Goal: Information Seeking & Learning: Learn about a topic

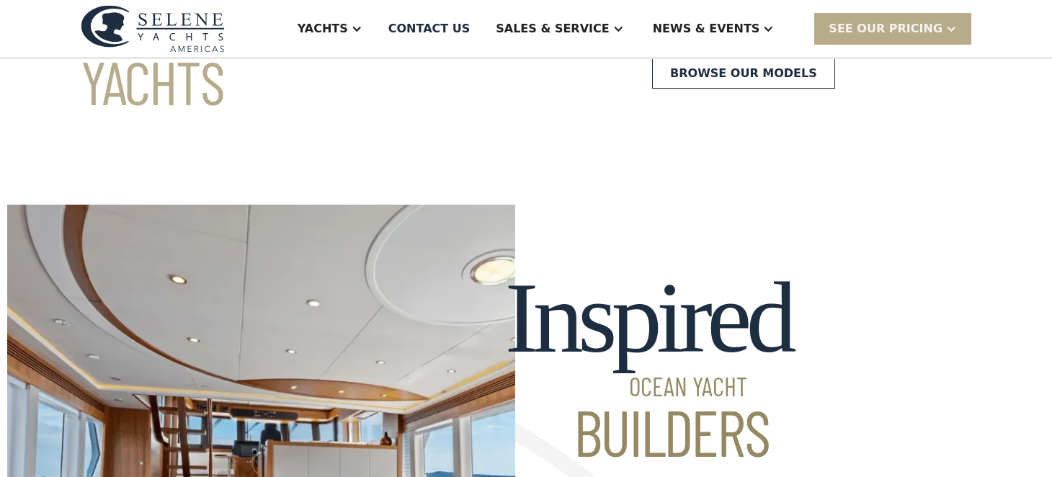
scroll to position [71, 0]
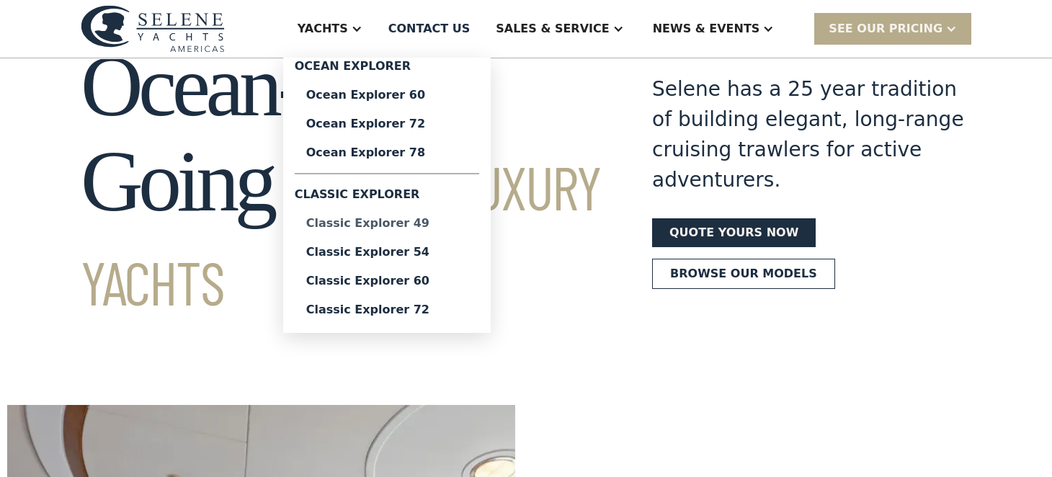
click at [424, 229] on div "Classic Explorer 49" at bounding box center [386, 224] width 161 height 12
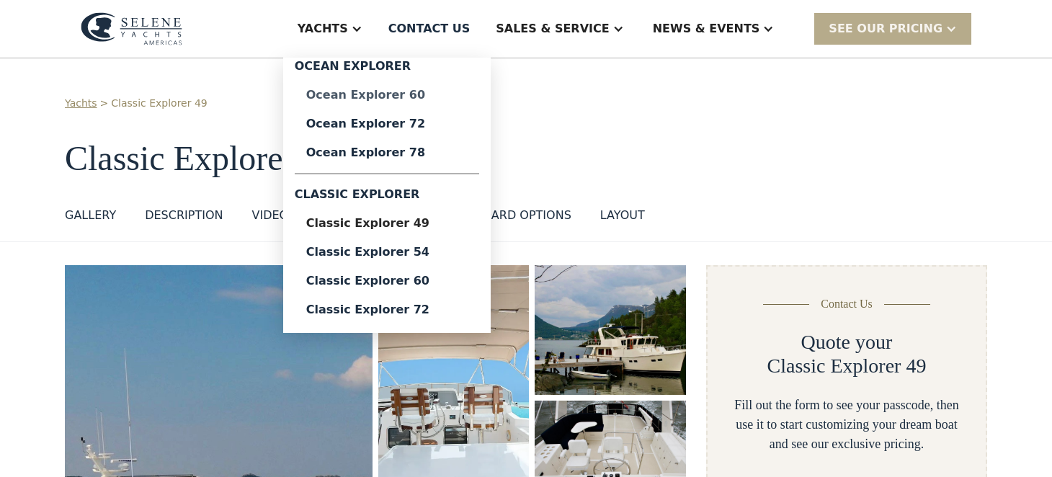
click at [439, 90] on div "Ocean Explorer 60" at bounding box center [386, 95] width 161 height 12
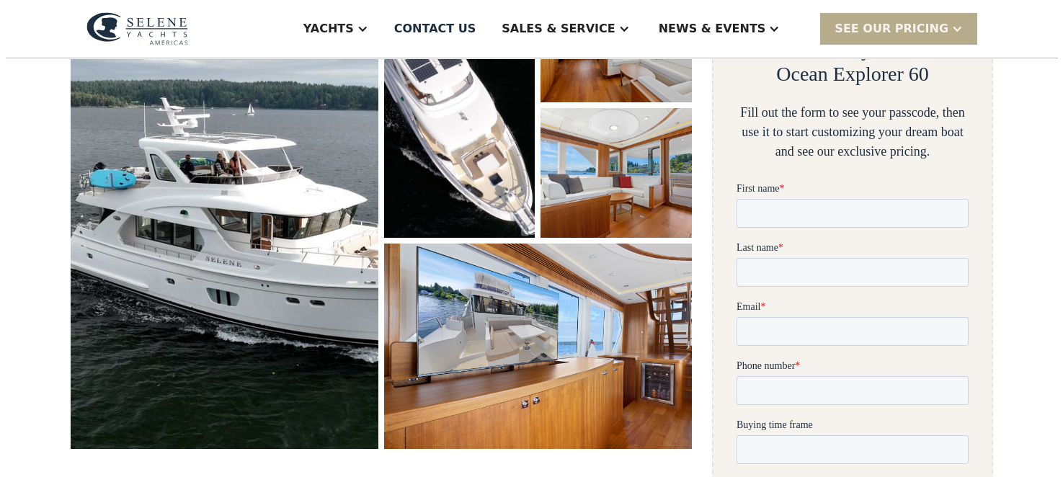
scroll to position [360, 0]
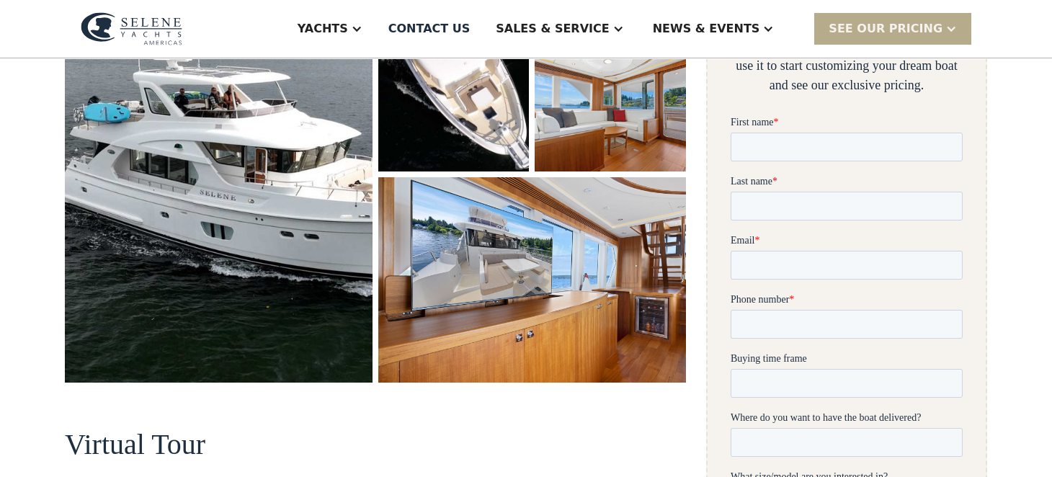
click at [289, 156] on img "open lightbox" at bounding box center [219, 144] width 308 height 476
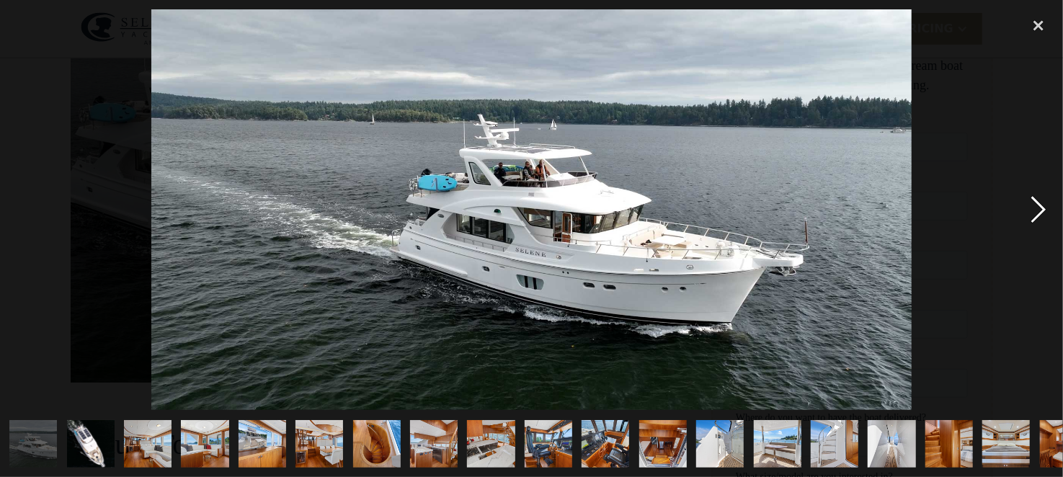
click at [1042, 208] on div "next image" at bounding box center [1038, 209] width 49 height 401
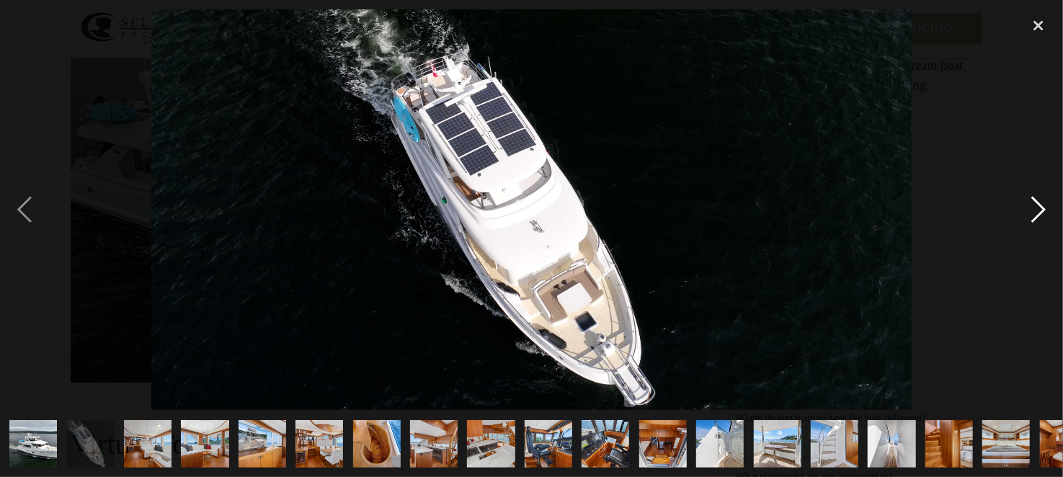
click at [1042, 208] on div "next image" at bounding box center [1038, 209] width 49 height 401
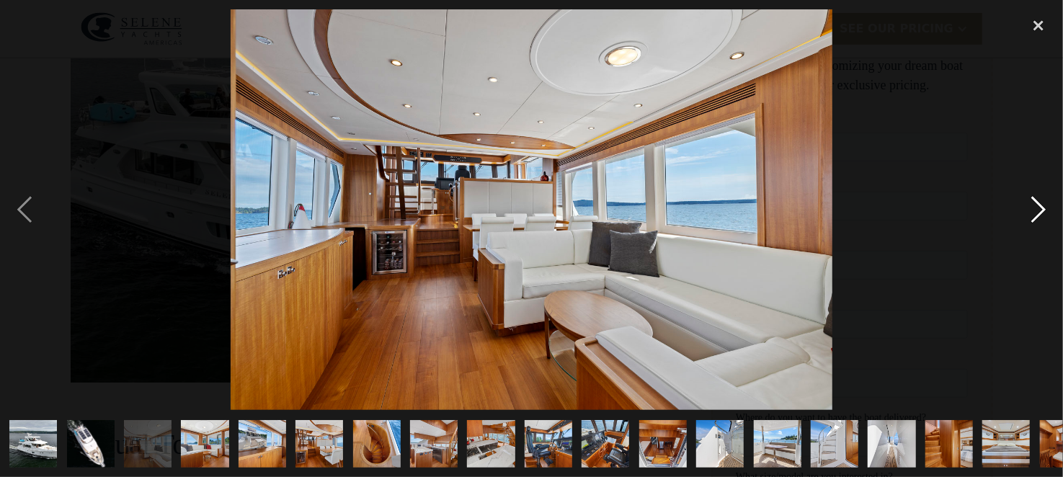
click at [1042, 208] on div "next image" at bounding box center [1038, 209] width 49 height 401
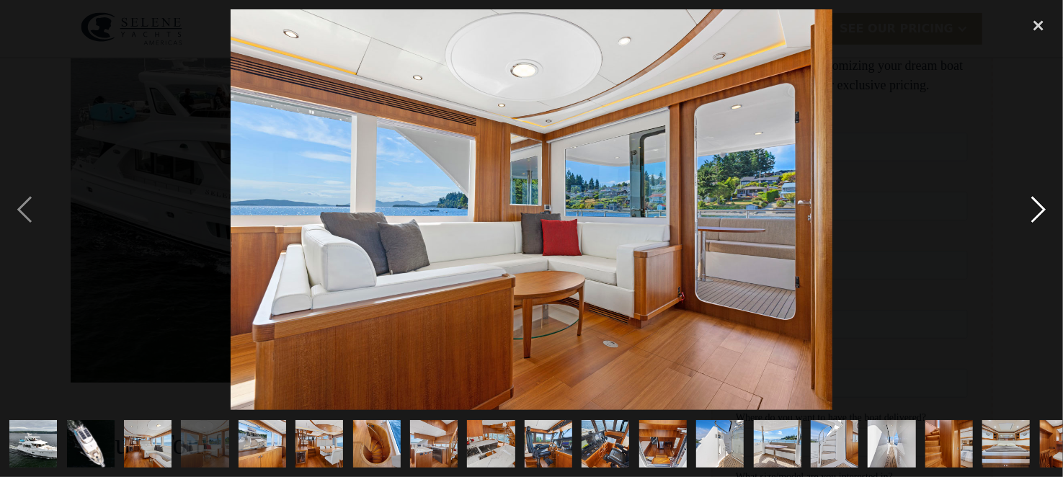
click at [1043, 208] on div "next image" at bounding box center [1038, 209] width 49 height 401
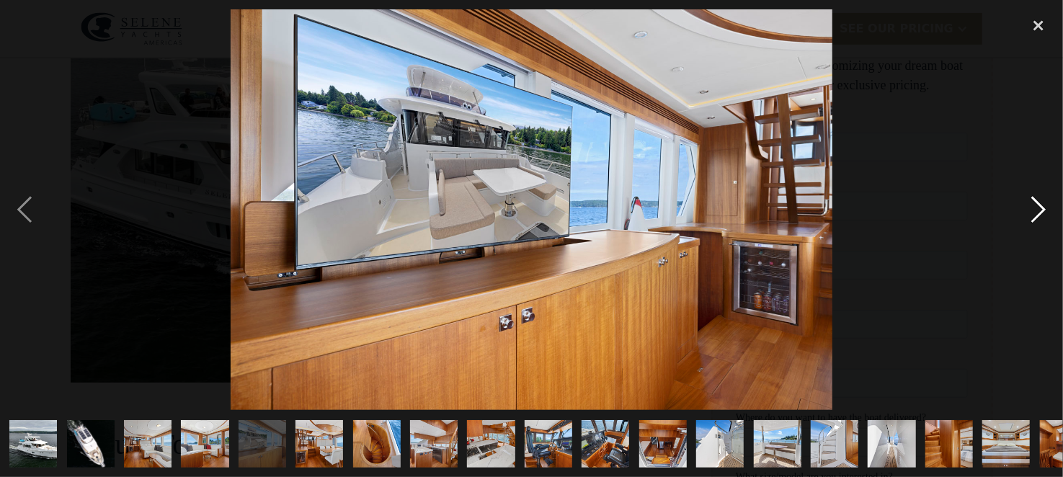
click at [1044, 208] on div "next image" at bounding box center [1038, 209] width 49 height 401
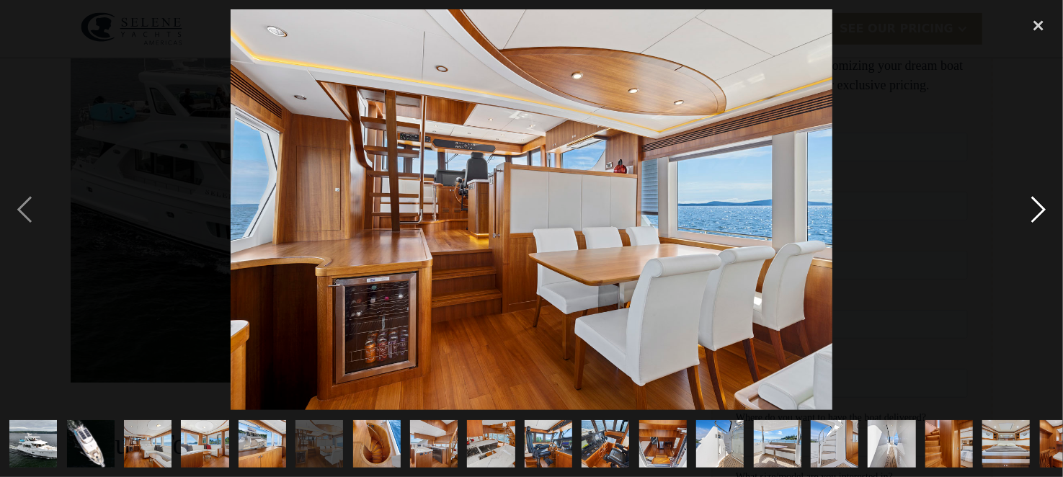
click at [1044, 208] on div "next image" at bounding box center [1038, 209] width 49 height 401
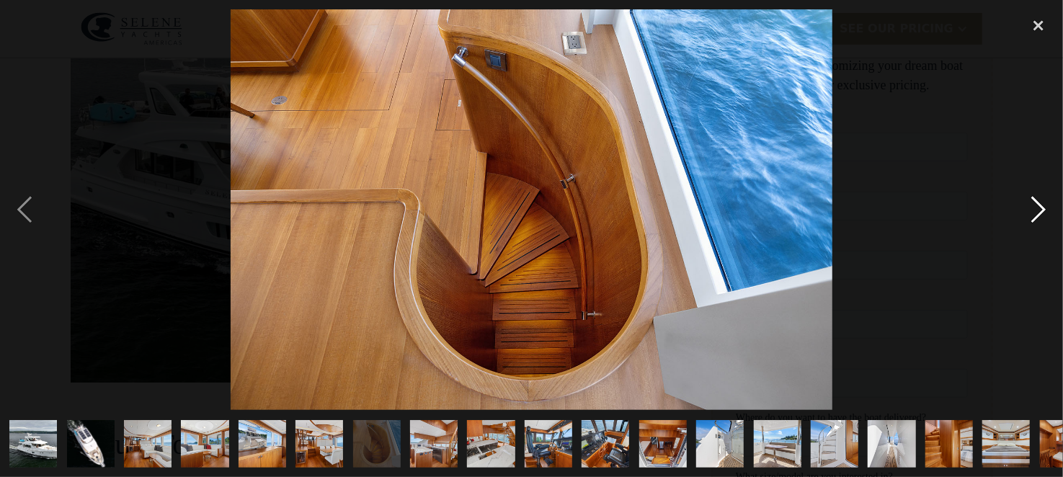
click at [1044, 208] on div "next image" at bounding box center [1038, 209] width 49 height 401
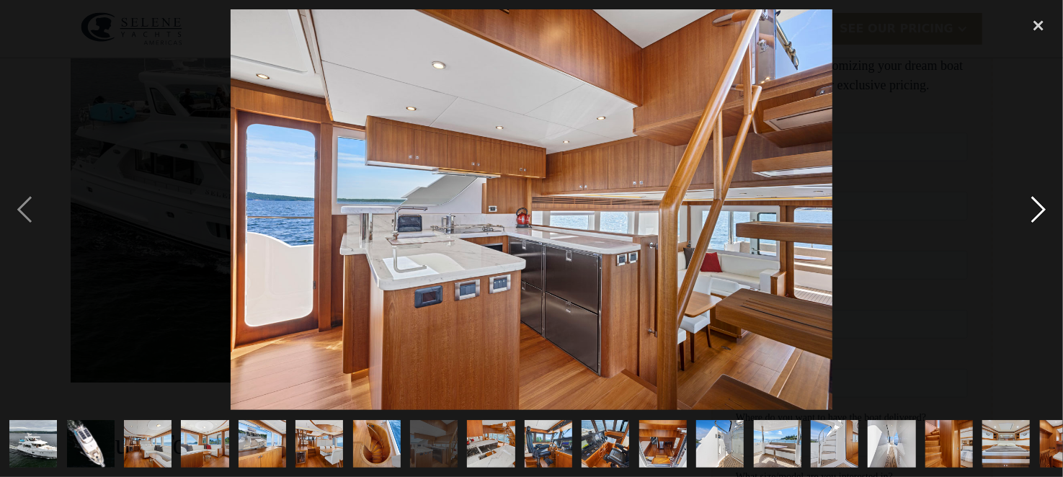
click at [1044, 208] on div "next image" at bounding box center [1038, 209] width 49 height 401
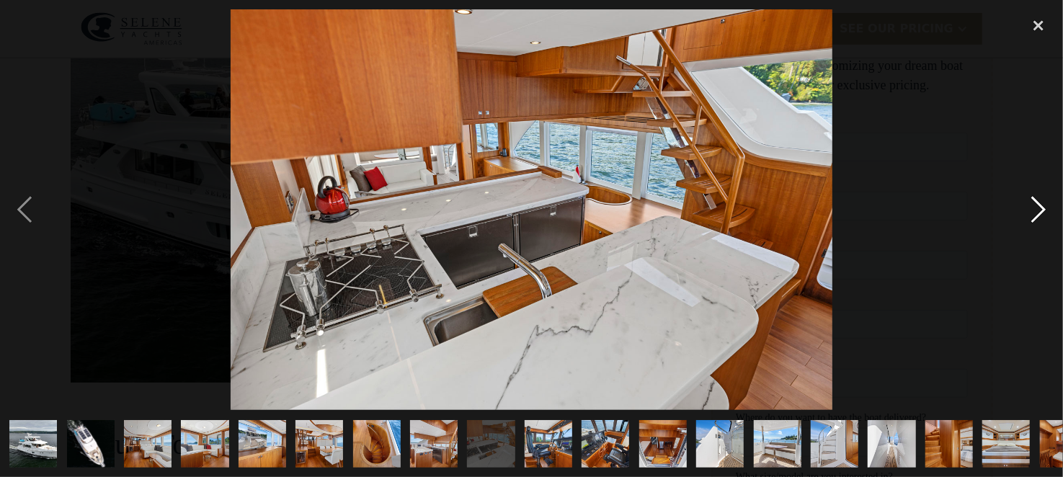
click at [1044, 208] on div "next image" at bounding box center [1038, 209] width 49 height 401
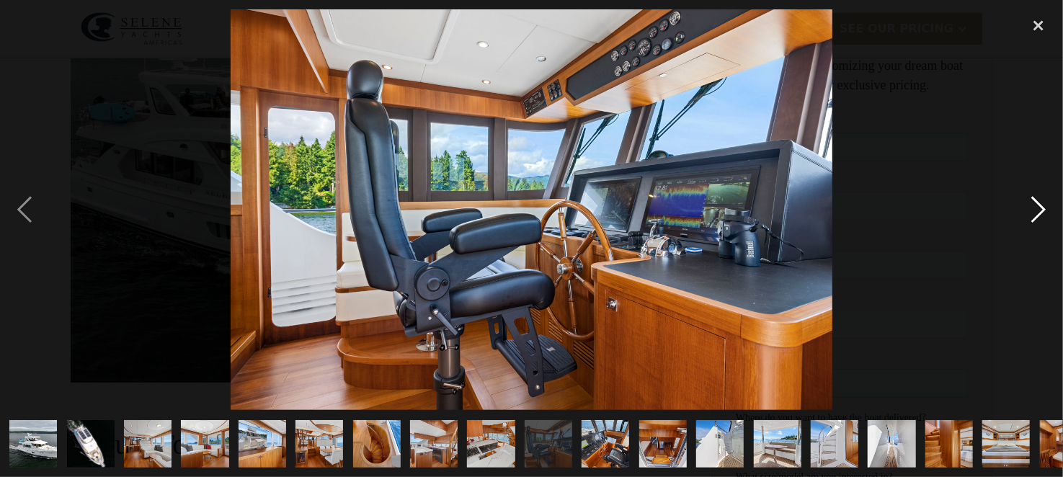
click at [1044, 208] on div "next image" at bounding box center [1038, 209] width 49 height 401
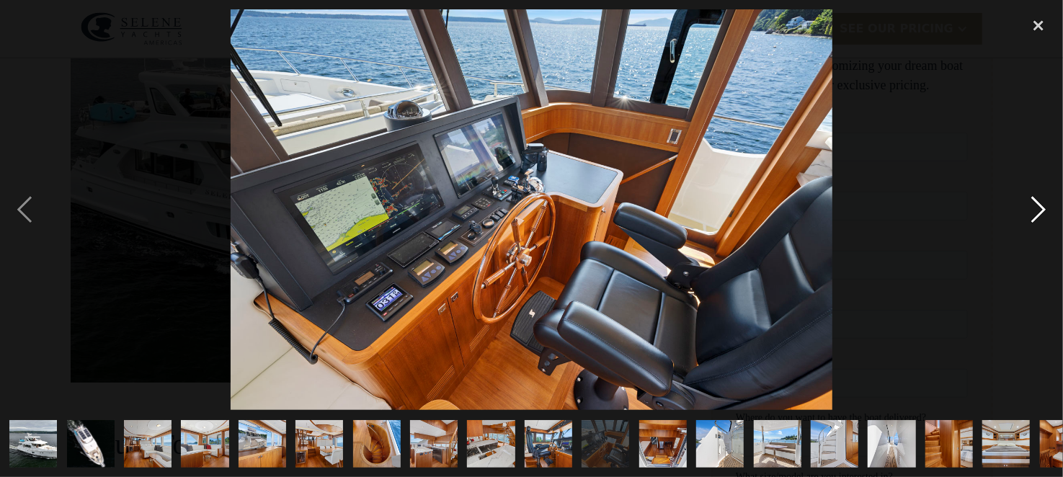
click at [1044, 208] on div "next image" at bounding box center [1038, 209] width 49 height 401
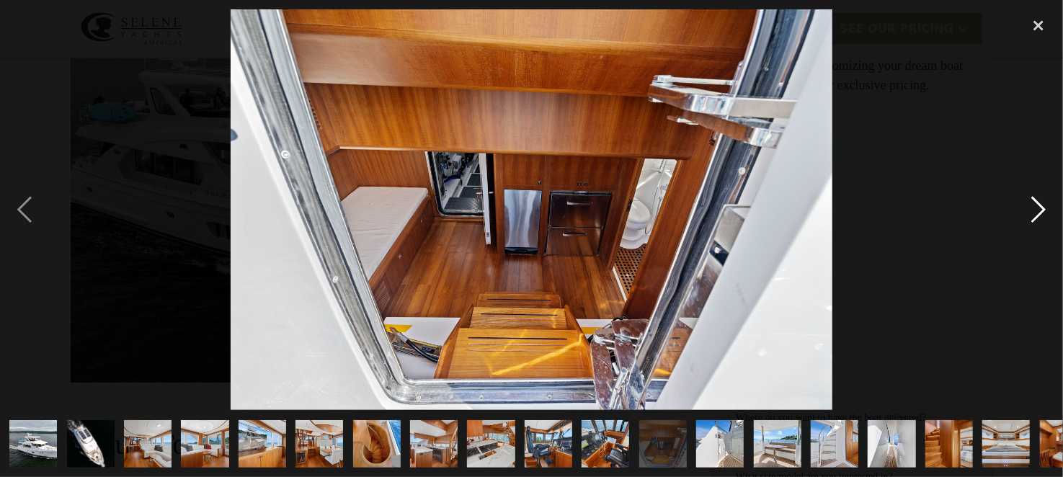
click at [1044, 208] on div "next image" at bounding box center [1038, 209] width 49 height 401
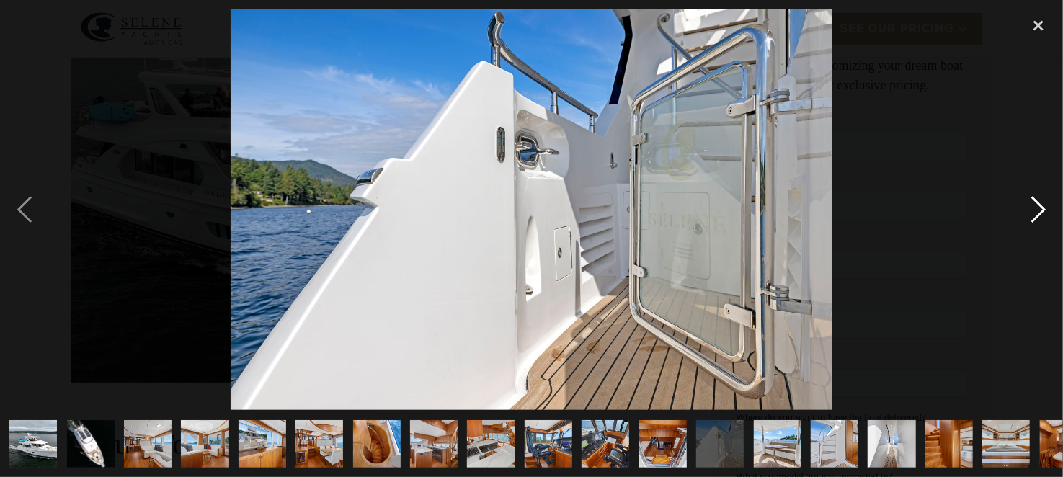
click at [1044, 208] on div "next image" at bounding box center [1038, 209] width 49 height 401
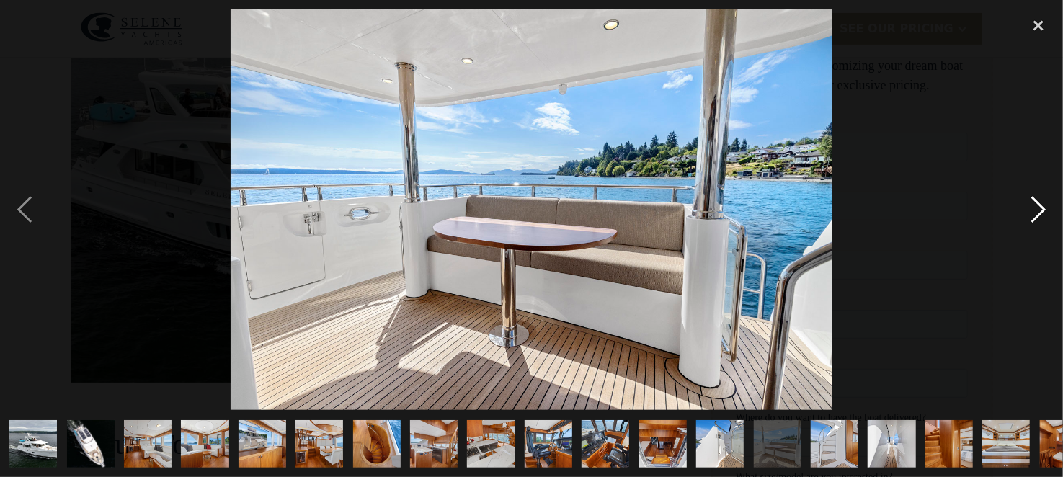
click at [1044, 208] on div "next image" at bounding box center [1038, 209] width 49 height 401
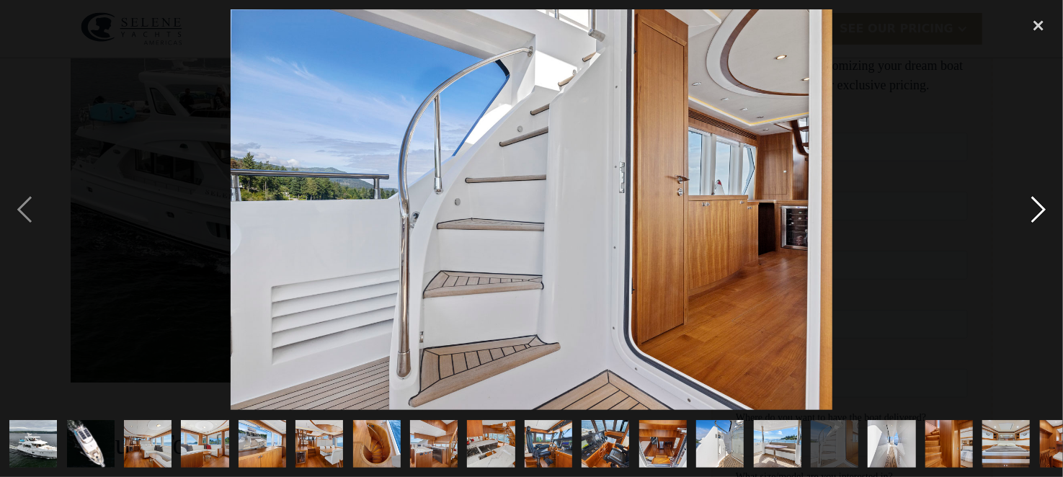
click at [1044, 208] on div "next image" at bounding box center [1038, 209] width 49 height 401
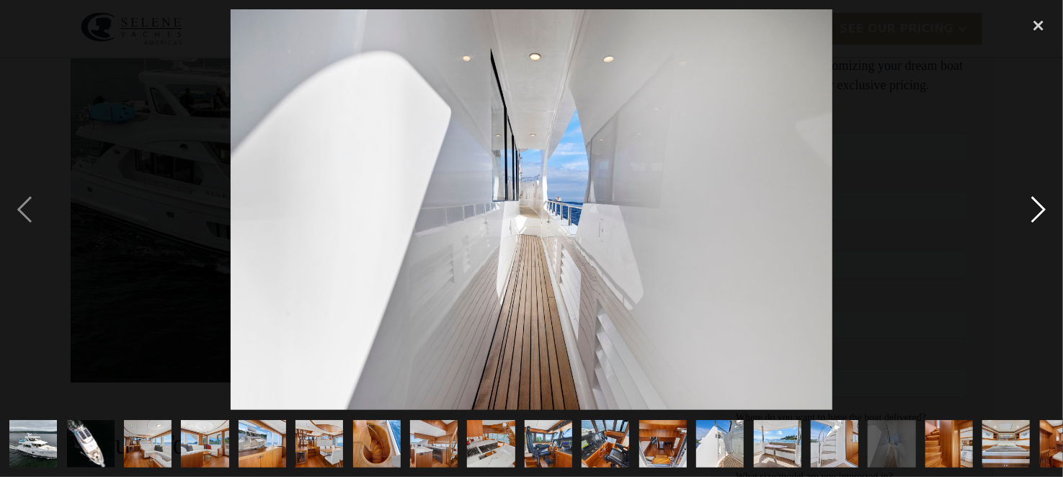
click at [1045, 209] on div "next image" at bounding box center [1038, 209] width 49 height 401
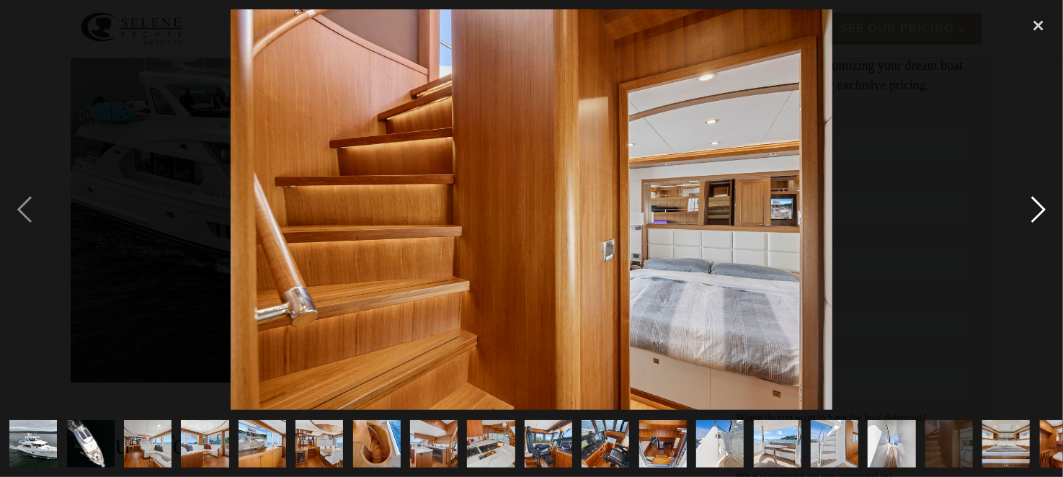
click at [1045, 210] on div "next image" at bounding box center [1038, 209] width 49 height 401
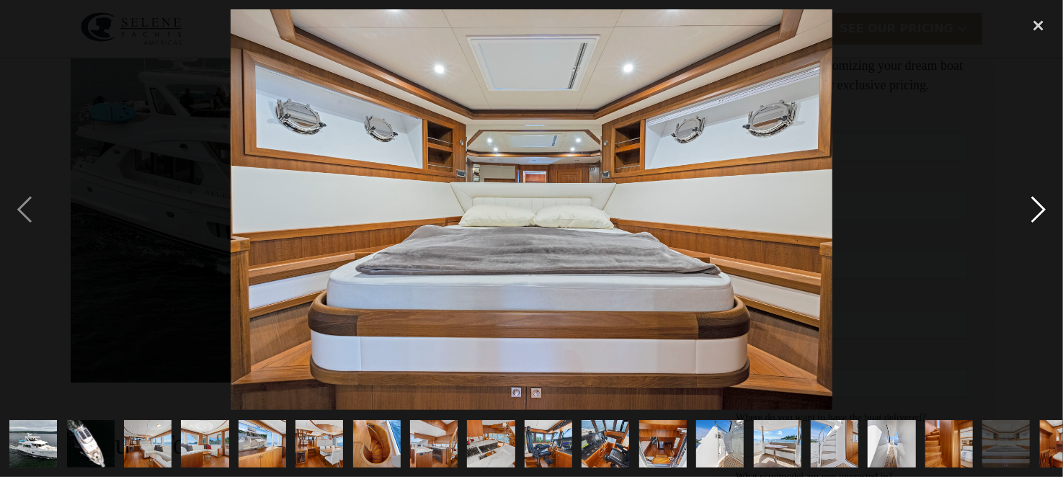
click at [1045, 210] on div "next image" at bounding box center [1038, 209] width 49 height 401
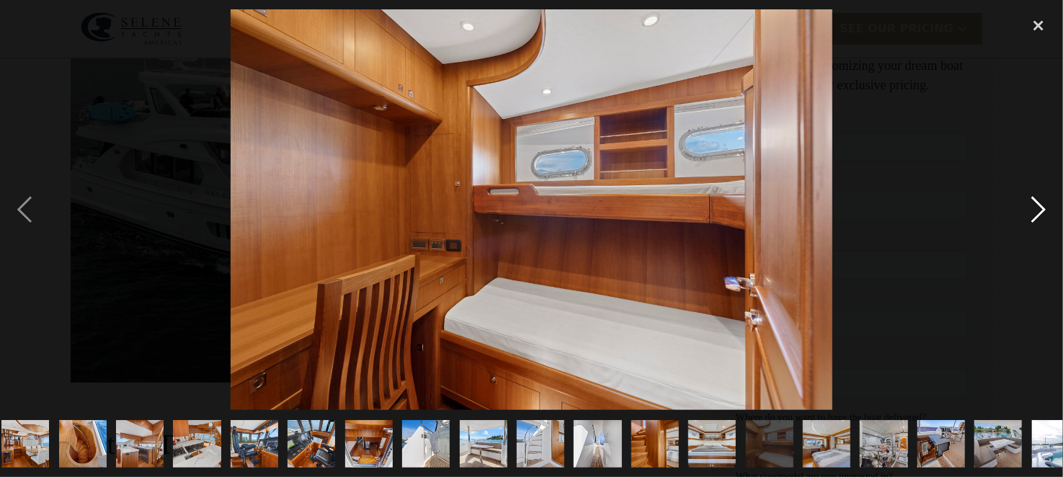
scroll to position [0, 377]
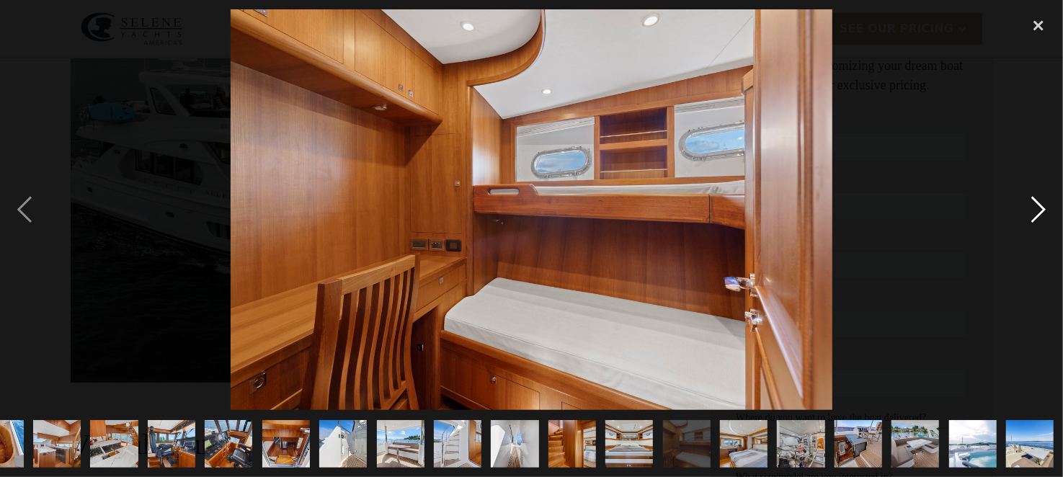
click at [1045, 210] on div "next image" at bounding box center [1038, 209] width 49 height 401
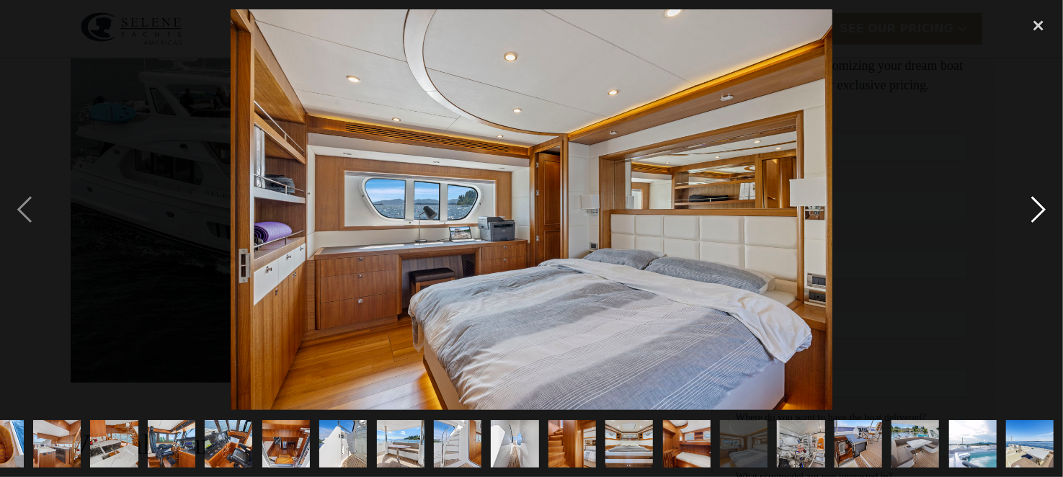
click at [1045, 210] on div "next image" at bounding box center [1038, 209] width 49 height 401
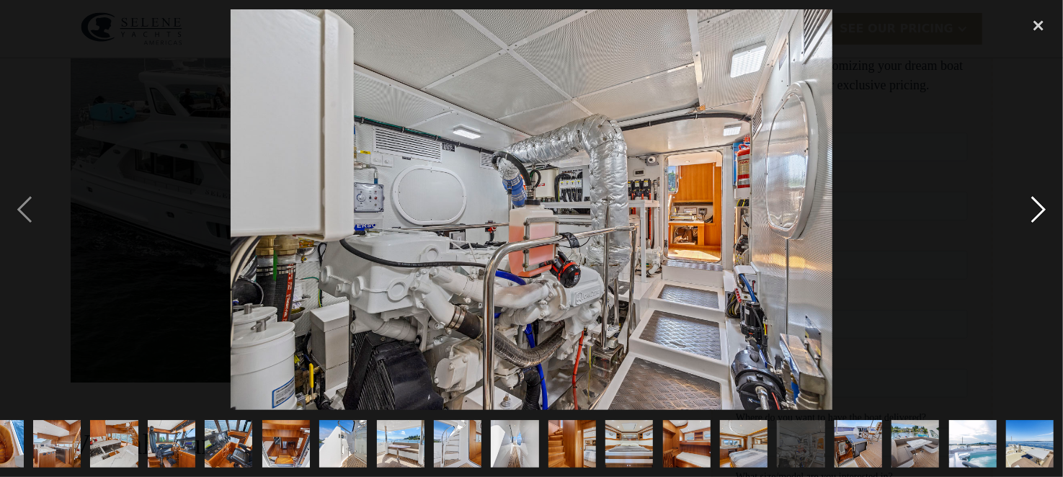
click at [1045, 210] on div "next image" at bounding box center [1038, 209] width 49 height 401
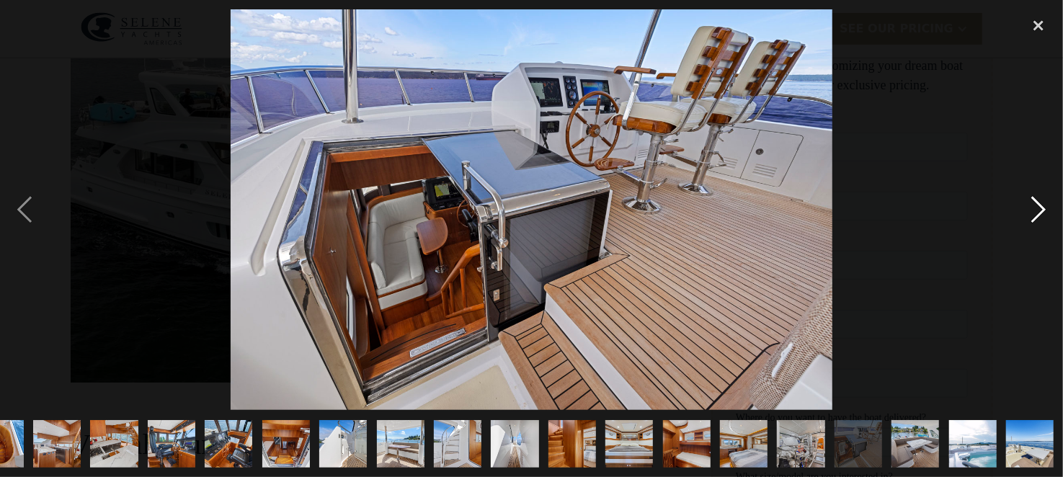
click at [1045, 210] on div "next image" at bounding box center [1038, 209] width 49 height 401
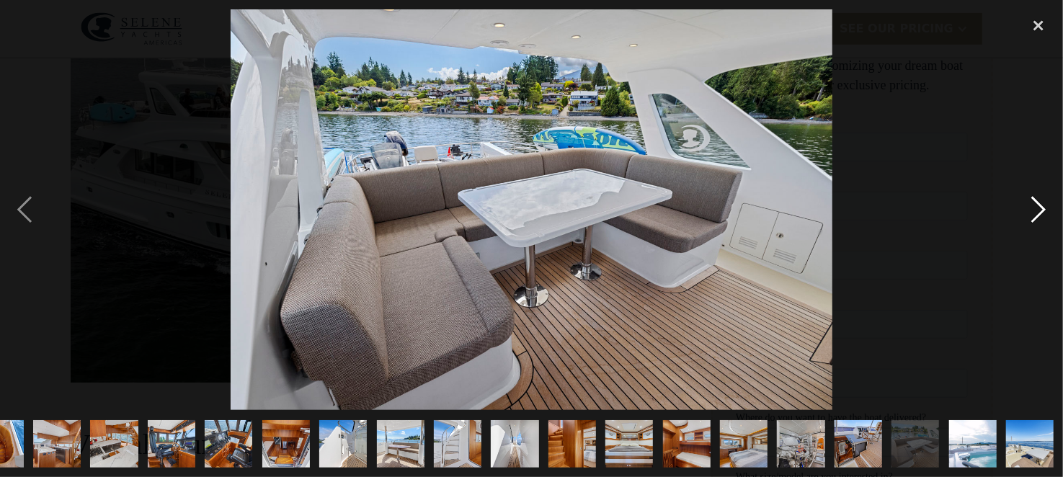
click at [1045, 210] on div "next image" at bounding box center [1038, 209] width 49 height 401
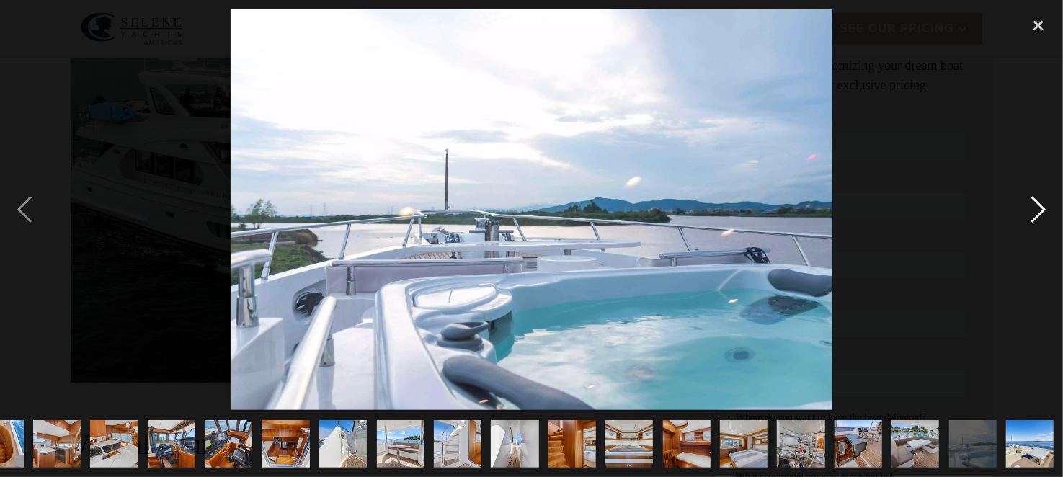
click at [1045, 210] on div "next image" at bounding box center [1038, 209] width 49 height 401
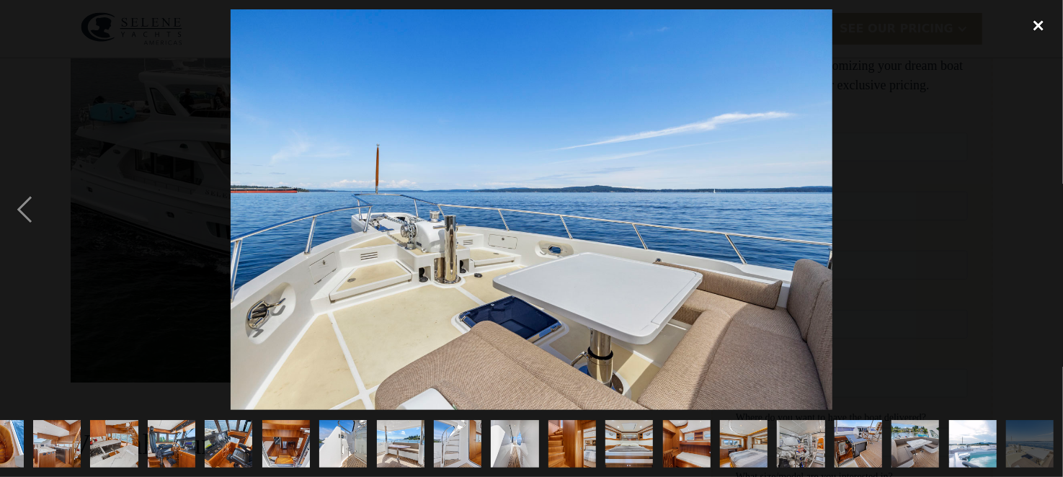
click at [1042, 24] on div "close lightbox" at bounding box center [1038, 25] width 49 height 32
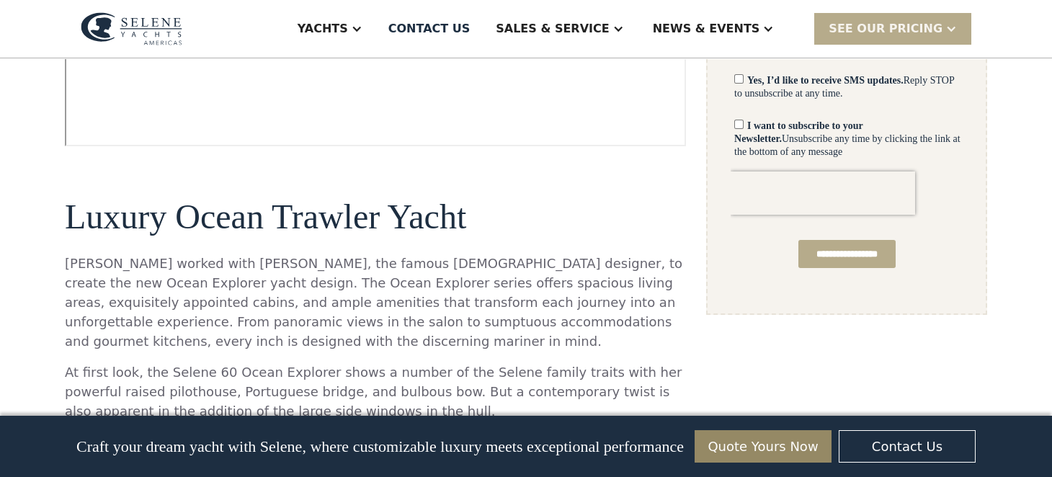
scroll to position [1345, 0]
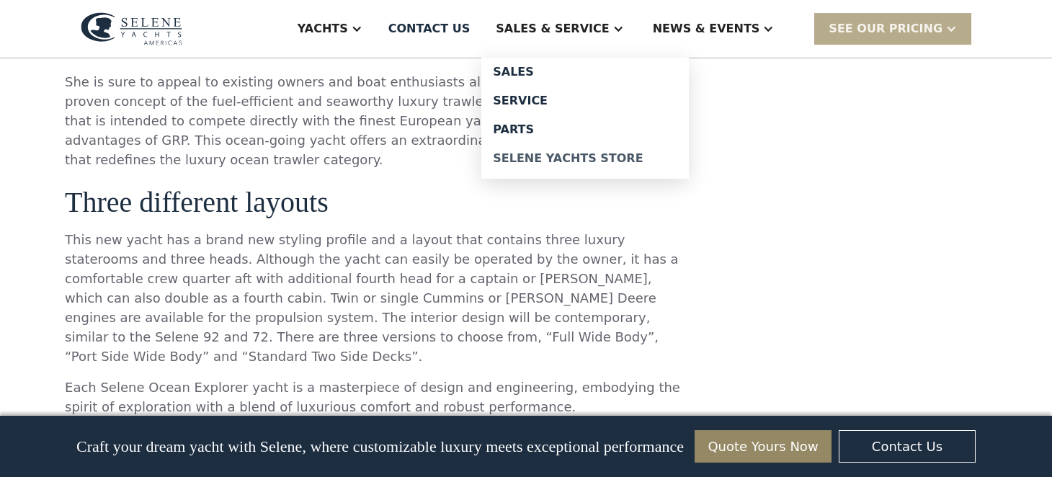
click at [646, 165] on link "Selene Yachts Store" at bounding box center [585, 158] width 208 height 29
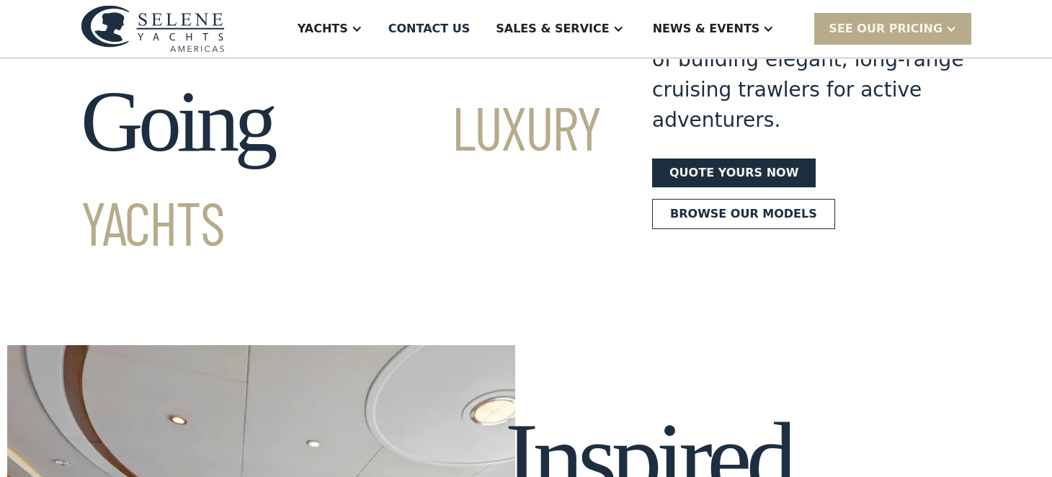
scroll to position [143, 0]
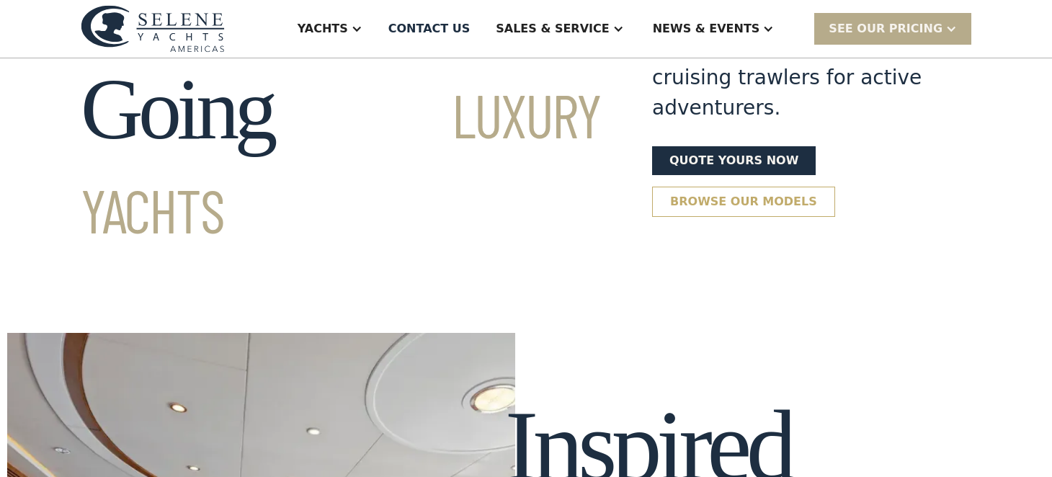
click at [749, 187] on link "Browse our models" at bounding box center [743, 202] width 183 height 30
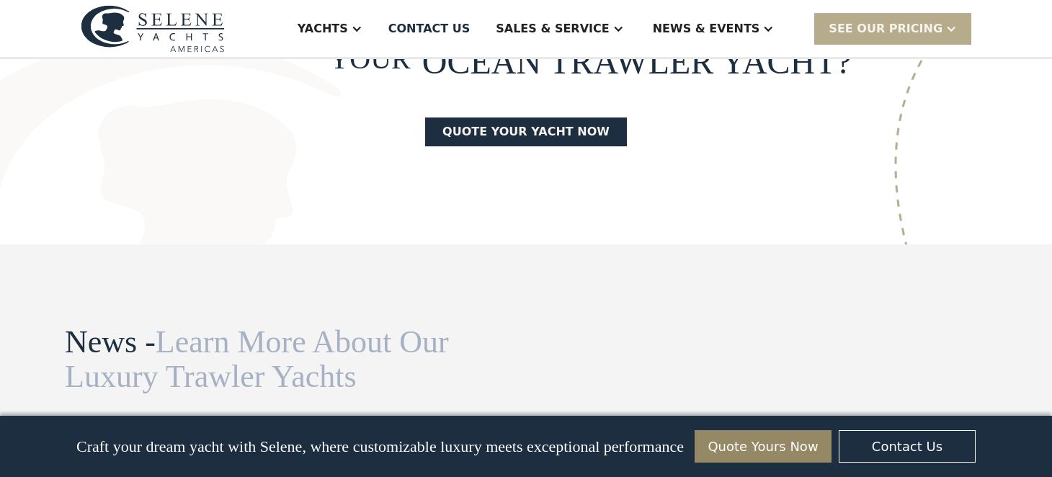
scroll to position [4072, 0]
